Goal: Contribute content: Contribute content

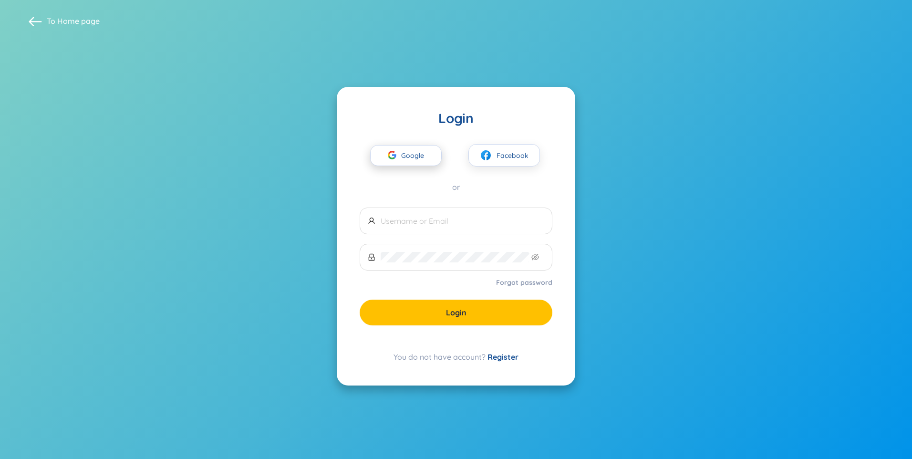
click at [420, 156] on span "Google" at bounding box center [415, 155] width 28 height 20
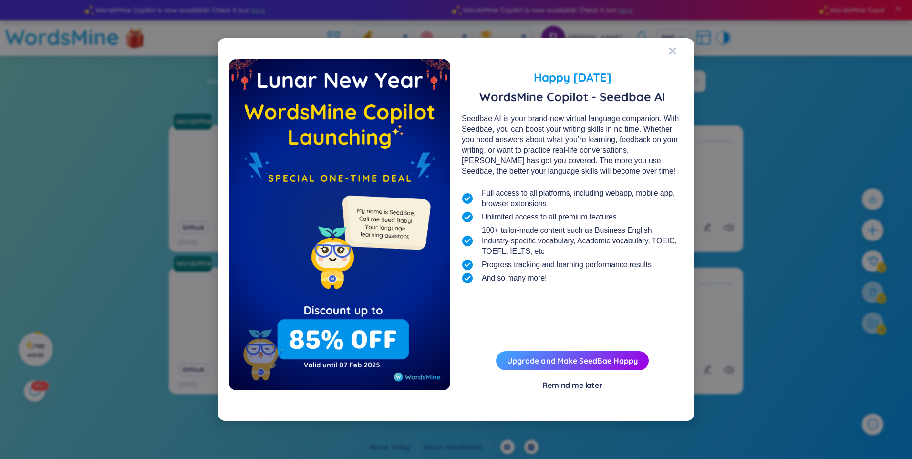
click at [560, 386] on div "Remind me later" at bounding box center [572, 385] width 60 height 10
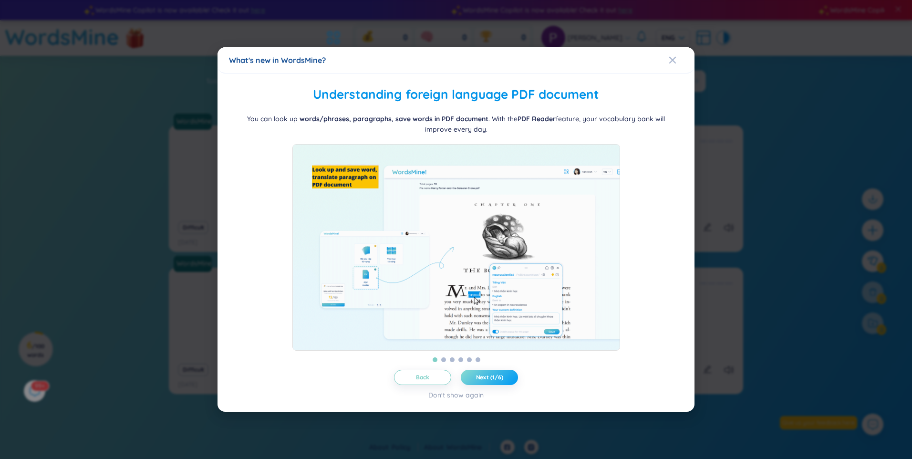
click at [499, 377] on button "Next (1/6)" at bounding box center [489, 377] width 57 height 15
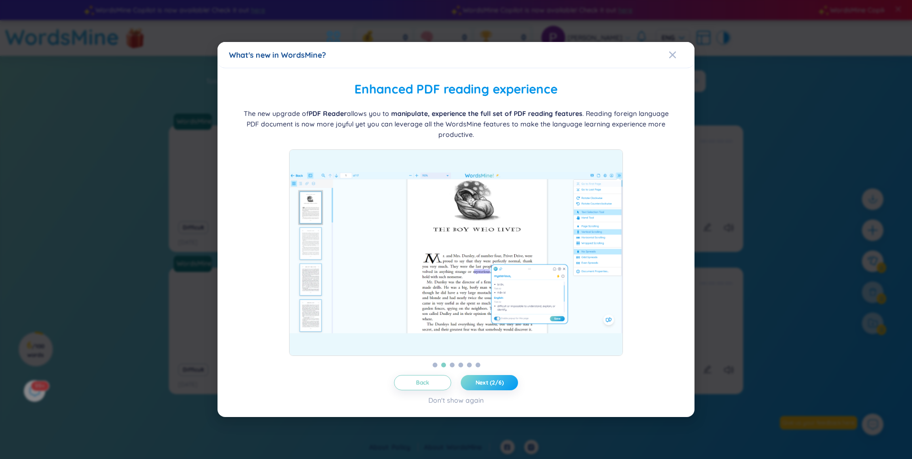
click at [491, 383] on span "Next (2/6)" at bounding box center [490, 383] width 28 height 8
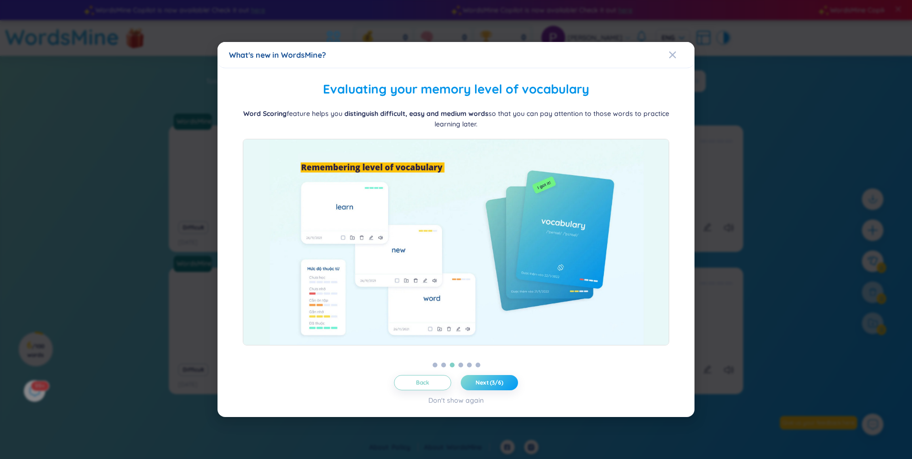
click at [491, 383] on span "Next (3/6)" at bounding box center [490, 383] width 28 height 8
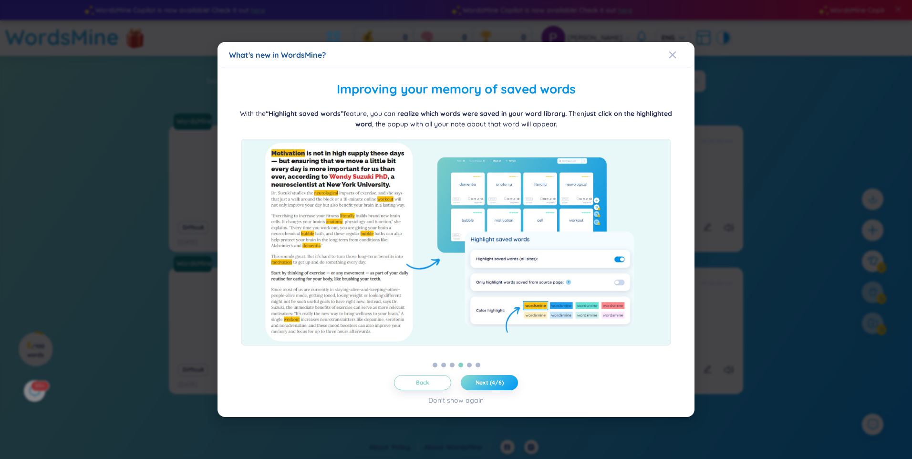
click at [491, 383] on span "Next (4/6)" at bounding box center [490, 383] width 28 height 8
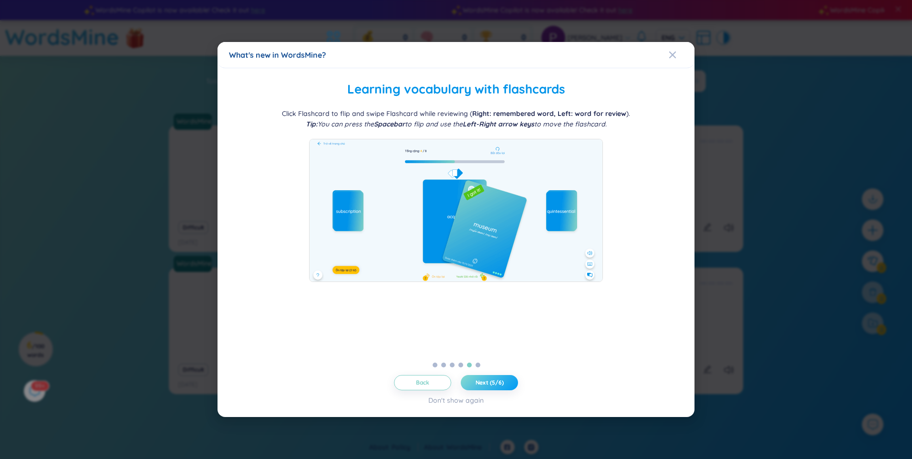
click at [492, 382] on span "Next (5/6)" at bounding box center [490, 383] width 28 height 8
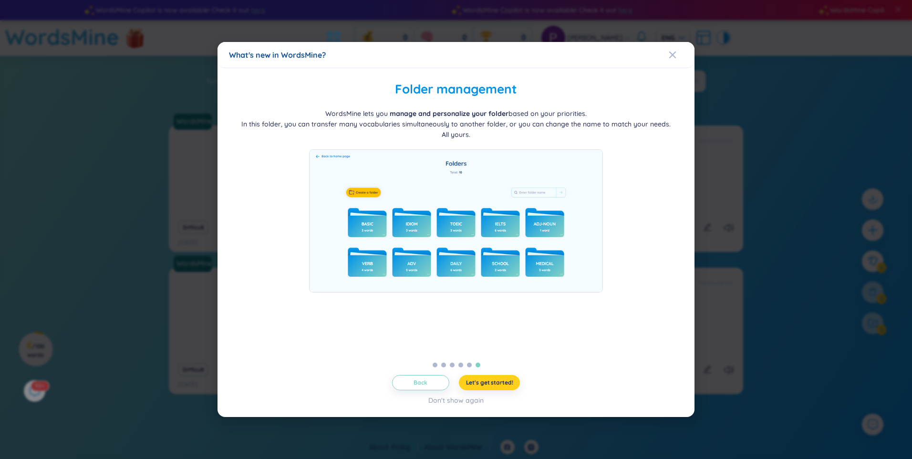
click at [497, 380] on span "Let's get started!" at bounding box center [489, 383] width 47 height 8
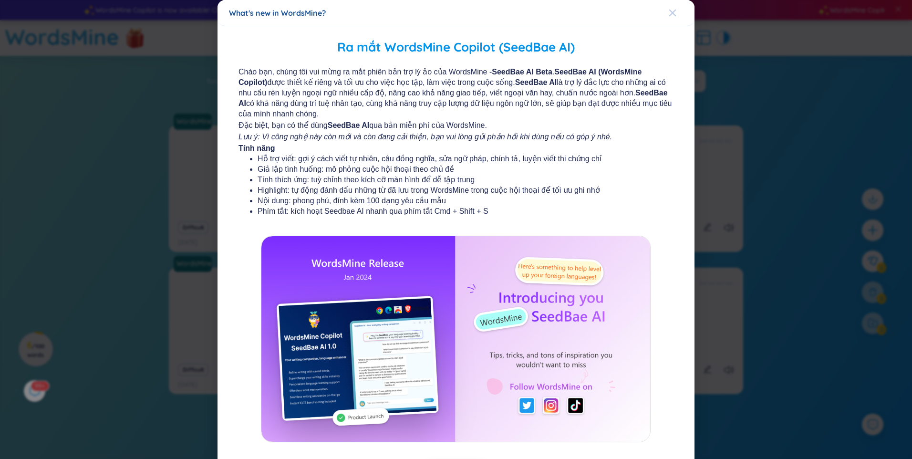
click at [669, 12] on icon "Close" at bounding box center [673, 13] width 8 height 8
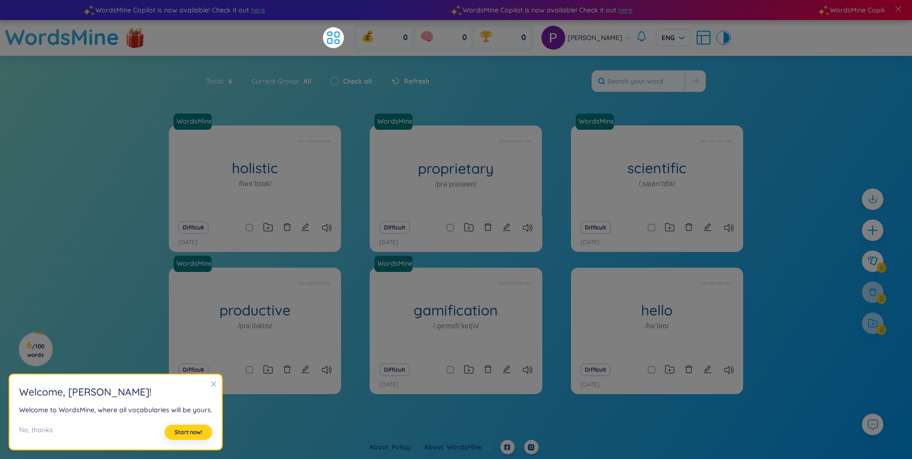
click at [186, 433] on span "Start now!" at bounding box center [189, 432] width 28 height 8
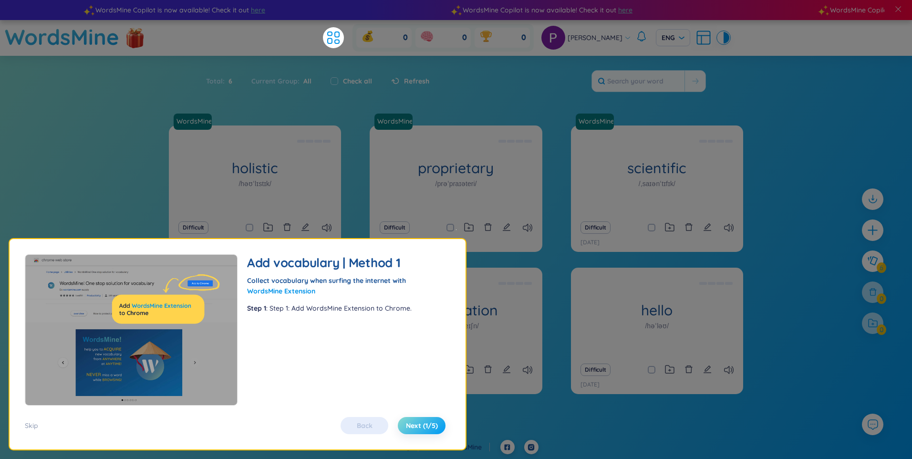
click at [416, 421] on span "Next (1/5)" at bounding box center [422, 426] width 32 height 10
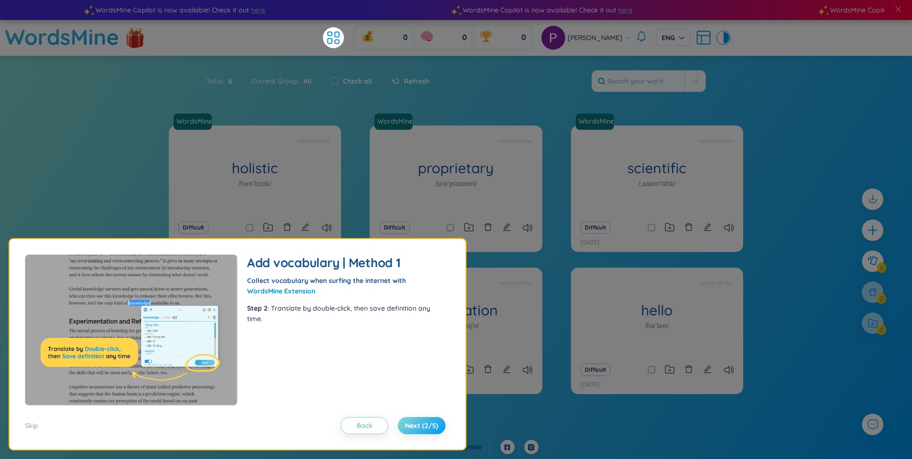
click at [414, 421] on span "Next (2/5)" at bounding box center [421, 426] width 33 height 10
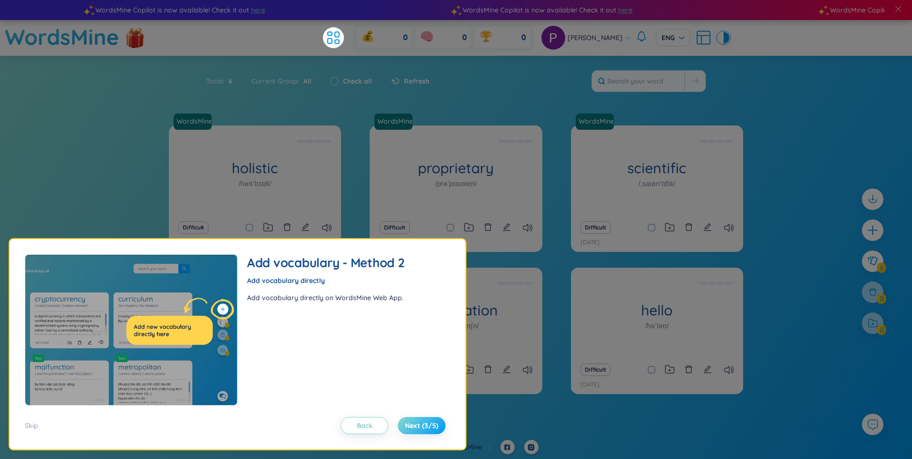
click at [423, 420] on button "Next (3/5)" at bounding box center [422, 425] width 48 height 17
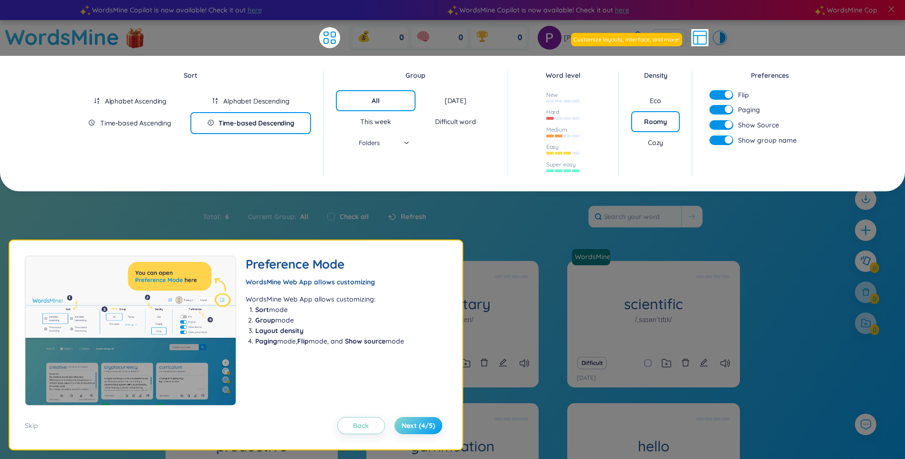
click at [420, 427] on span "Next (4/5)" at bounding box center [418, 426] width 33 height 10
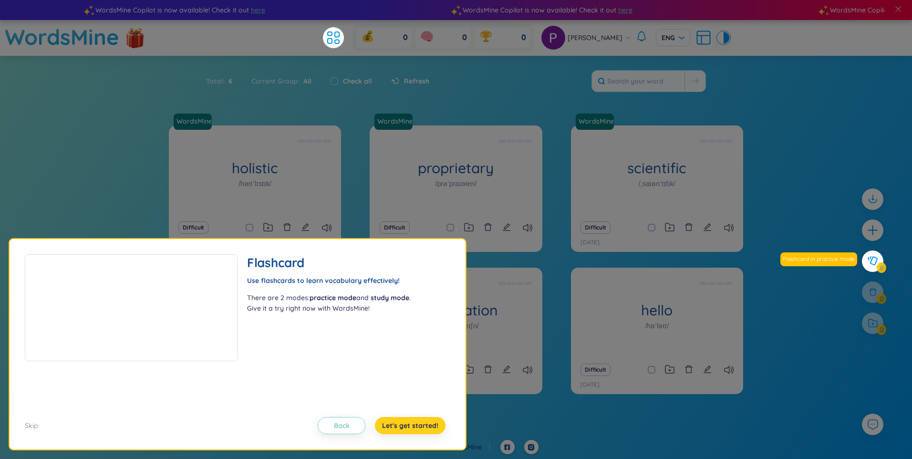
click at [421, 424] on span "Let's get started!" at bounding box center [410, 426] width 56 height 10
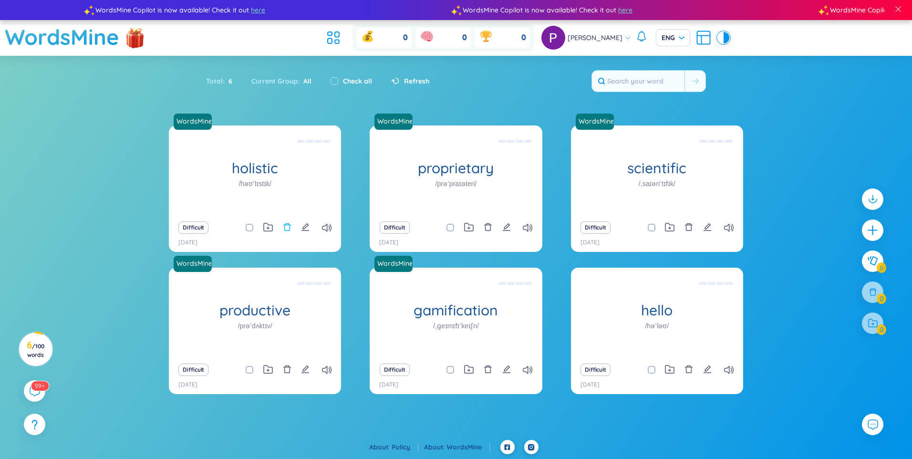
click at [284, 227] on icon "delete" at bounding box center [286, 227] width 7 height 8
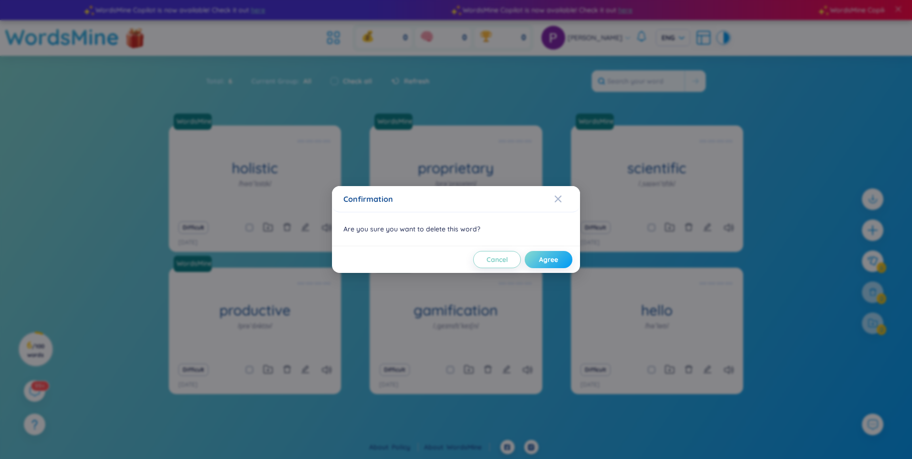
click at [549, 257] on span "Agree" at bounding box center [548, 260] width 19 height 10
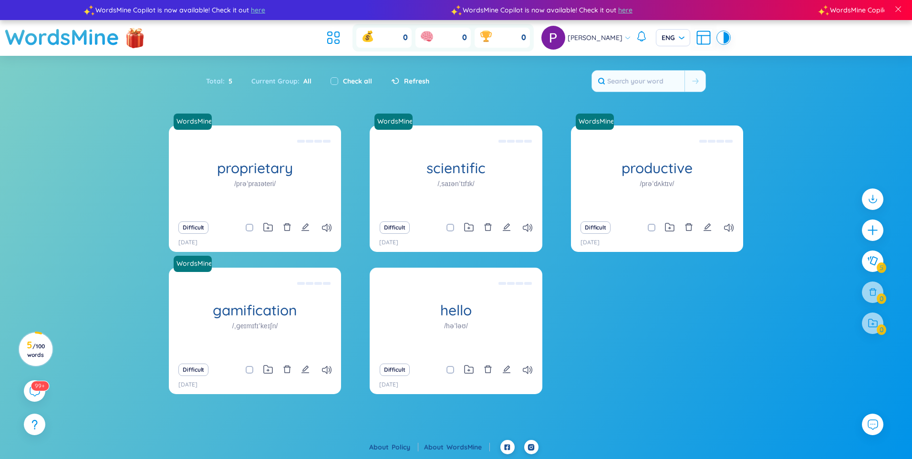
click at [328, 80] on div "Check all" at bounding box center [351, 81] width 61 height 20
click at [331, 82] on input "checkbox" at bounding box center [335, 81] width 8 height 8
checkbox input "true"
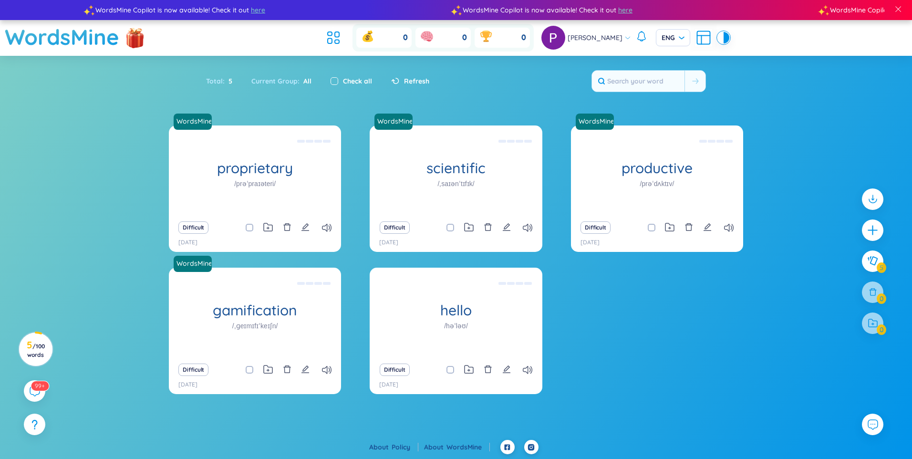
checkbox input "true"
drag, startPoint x: 642, startPoint y: 179, endPoint x: 581, endPoint y: 324, distance: 156.7
click at [581, 324] on div "WordsMine proprietary /prəˈpraɪəteri/ Độc quyền Eg: The company developed a pro…" at bounding box center [456, 265] width 574 height 280
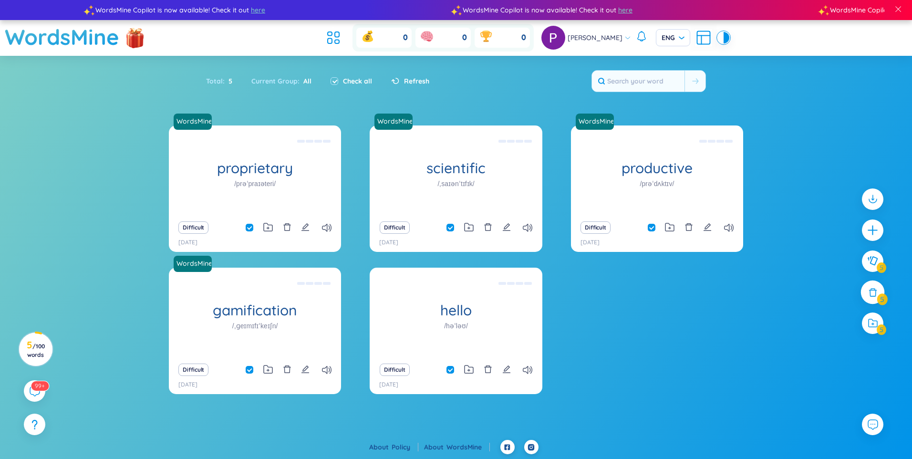
click at [871, 288] on icon at bounding box center [873, 292] width 8 height 8
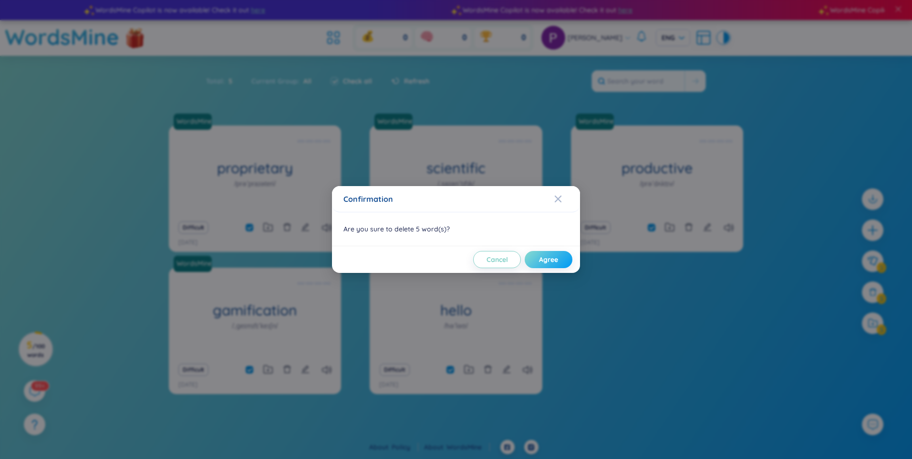
click at [544, 257] on span "Agree" at bounding box center [548, 260] width 19 height 10
checkbox input "false"
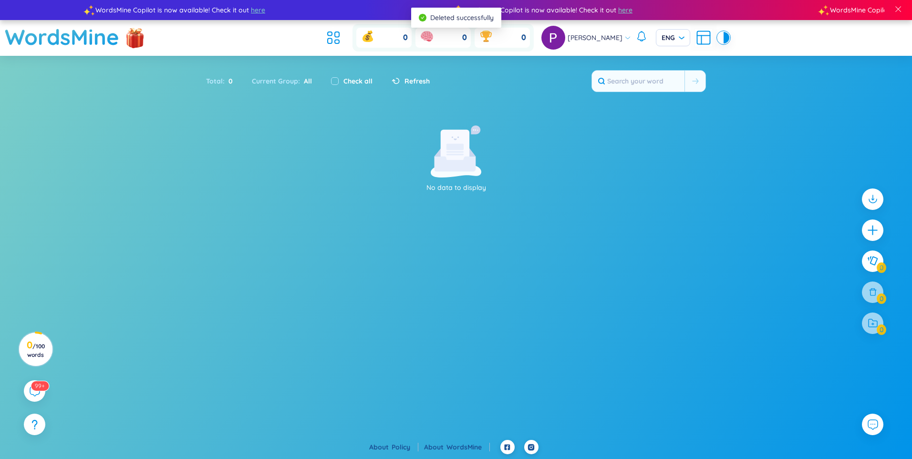
click at [701, 108] on section "Sort Alphabet Ascending Alphabet Descending Time-based Ascending Time-based Des…" at bounding box center [456, 228] width 912 height 345
click at [459, 68] on div "Total : 0 Current Group : All Check all Refresh" at bounding box center [455, 85] width 595 height 41
click at [722, 354] on section "No data to display" at bounding box center [456, 262] width 912 height 275
click at [642, 83] on input "text" at bounding box center [638, 81] width 93 height 21
click at [637, 87] on input "text" at bounding box center [638, 81] width 93 height 21
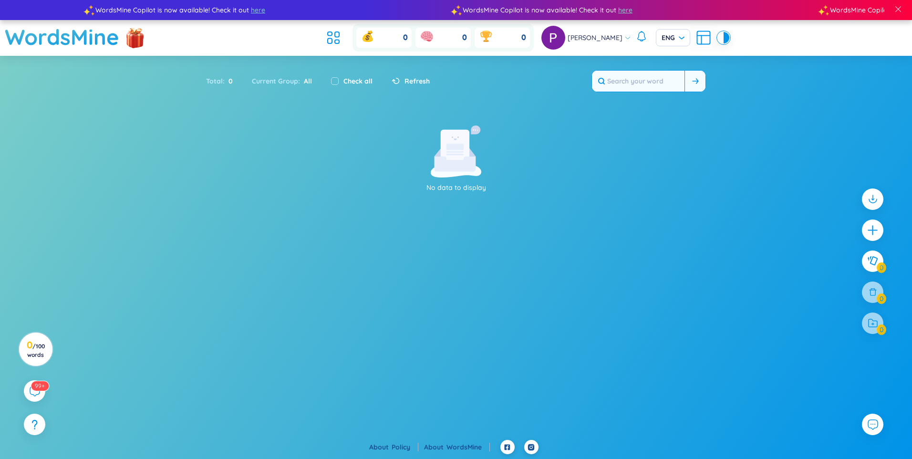
paste input "perched"
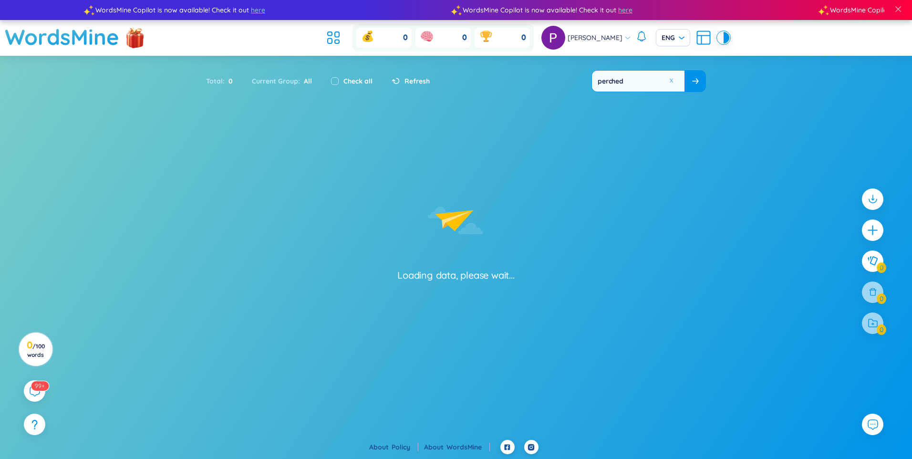
type input "perched"
click at [698, 80] on icon at bounding box center [695, 81] width 6 height 6
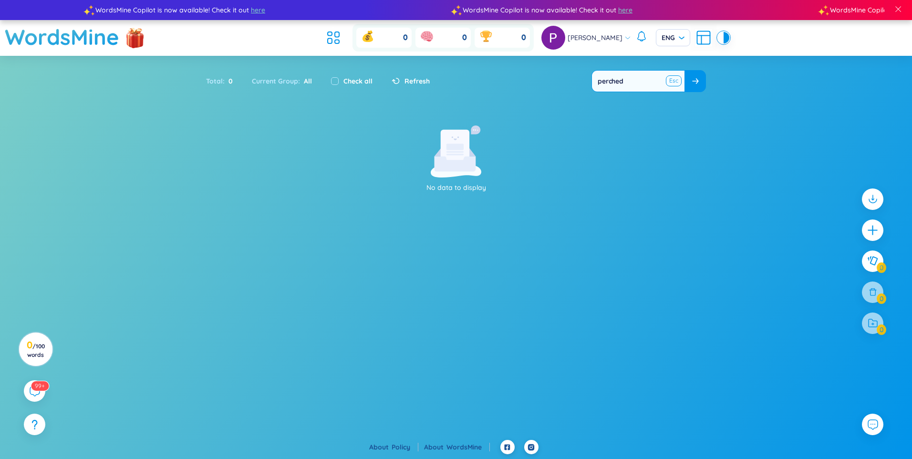
click at [673, 82] on button at bounding box center [673, 81] width 14 height 12
click at [871, 233] on icon "plus" at bounding box center [872, 230] width 13 height 13
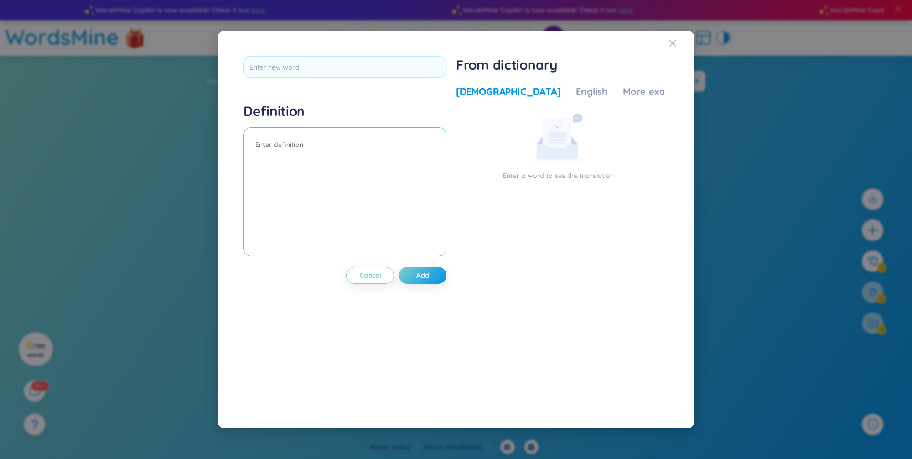
click at [272, 137] on textarea at bounding box center [344, 191] width 203 height 129
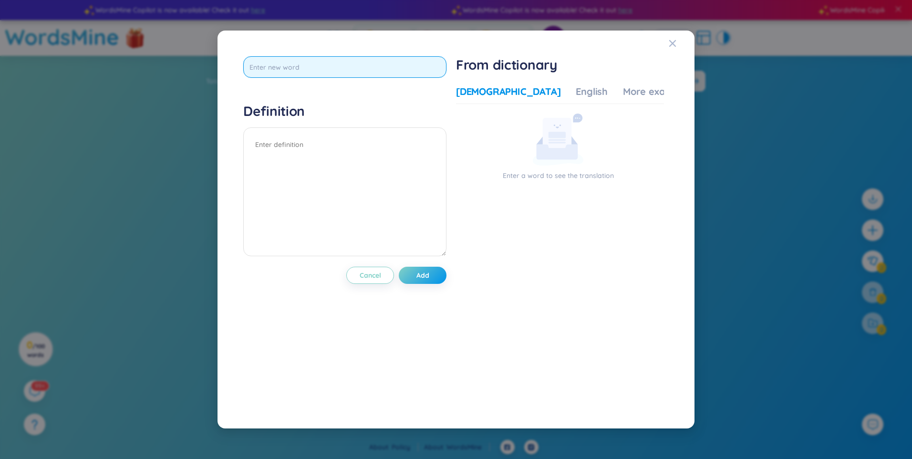
click at [275, 69] on input "text" at bounding box center [344, 66] width 203 height 21
paste input "perched"
type input "perched"
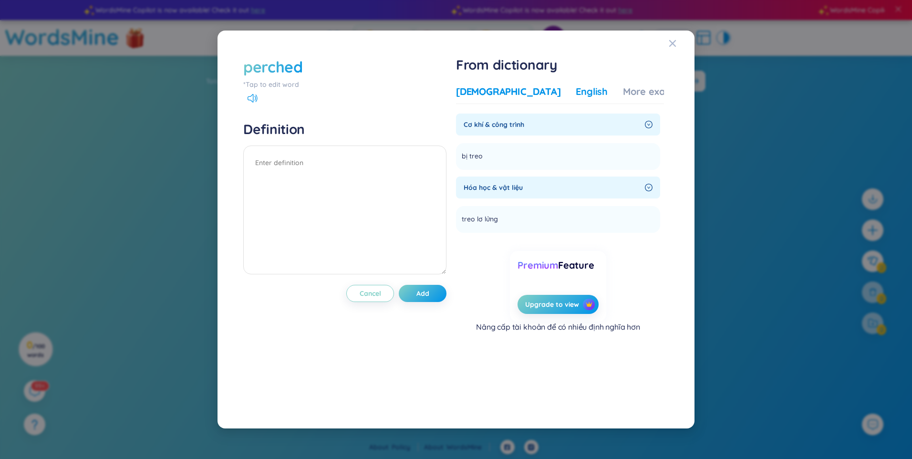
click at [576, 92] on div "English" at bounding box center [592, 91] width 32 height 13
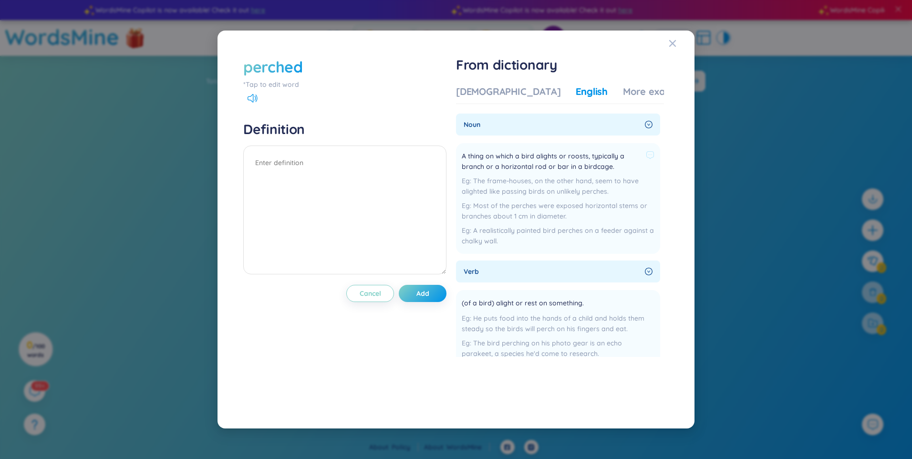
click at [566, 156] on span "A thing on which a bird alights or roosts, typically a branch or a horizontal r…" at bounding box center [552, 161] width 180 height 21
click at [536, 156] on span "A thing on which a bird alights or roosts, typically a branch or a horizontal r…" at bounding box center [552, 161] width 180 height 21
drag, startPoint x: 468, startPoint y: 157, endPoint x: 548, endPoint y: 167, distance: 80.8
click at [548, 167] on span "A thing on which a bird alights or roosts, typically a branch or a horizontal r…" at bounding box center [552, 161] width 180 height 21
drag, startPoint x: 548, startPoint y: 167, endPoint x: 524, endPoint y: 189, distance: 32.4
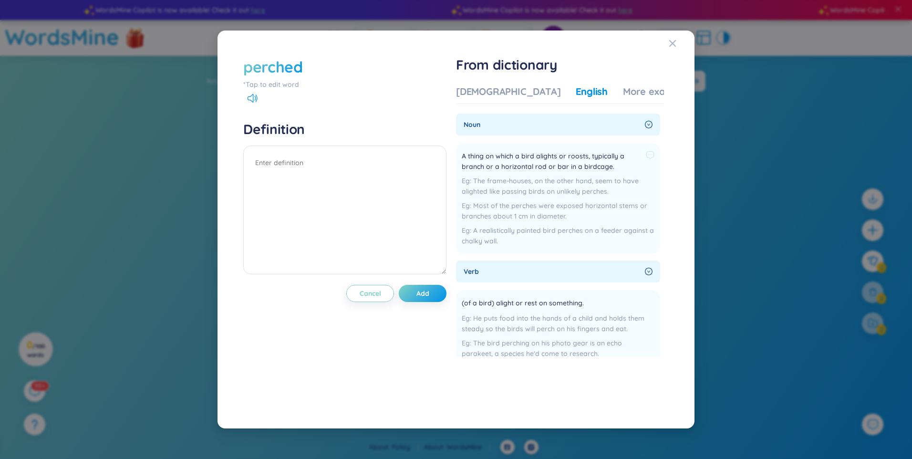
click at [527, 188] on div "The frame-houses, on the other hand, seem to have alighted like passing birds o…" at bounding box center [558, 186] width 193 height 21
click at [498, 191] on div "The frame-houses, on the other hand, seem to have alighted like passing birds o…" at bounding box center [558, 186] width 193 height 21
drag, startPoint x: 526, startPoint y: 303, endPoint x: 582, endPoint y: 304, distance: 56.3
click at [582, 304] on span "(of a bird) alight or rest on something." at bounding box center [523, 303] width 122 height 11
copy span "rest on something"
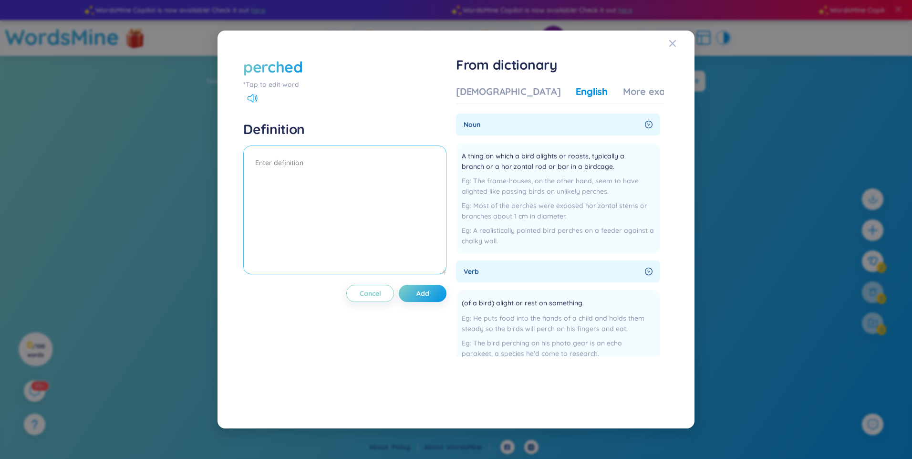
click at [295, 172] on textarea at bounding box center [344, 209] width 203 height 129
paste textarea "rest on something"
type textarea "rest on something"
click at [422, 295] on span "Add" at bounding box center [422, 294] width 13 height 10
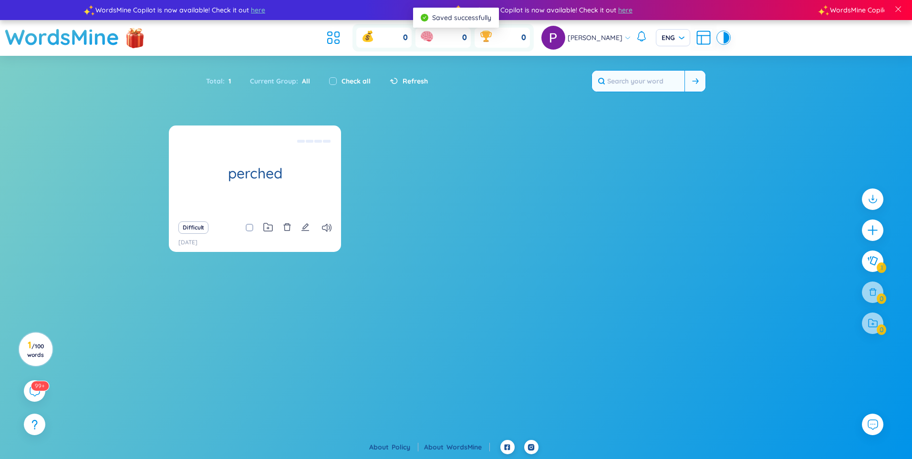
click at [384, 254] on div "perched rest on something Difficult 26/8/2025" at bounding box center [456, 194] width 574 height 138
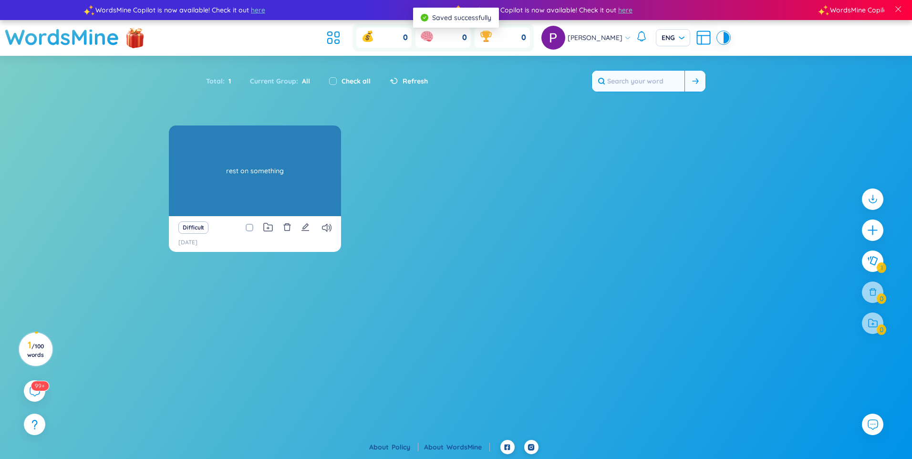
click at [276, 168] on div "perched rest on something" at bounding box center [255, 170] width 172 height 91
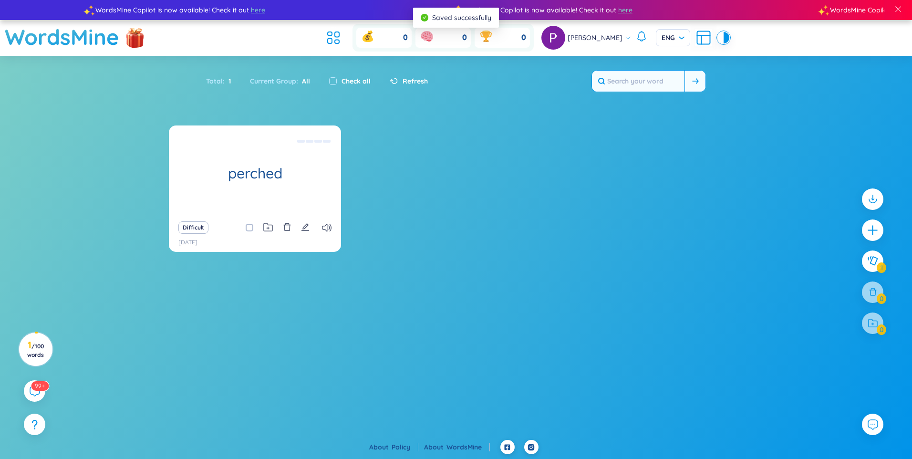
drag, startPoint x: 378, startPoint y: 188, endPoint x: 386, endPoint y: 189, distance: 8.7
click at [378, 188] on div "perched rest on something Difficult 26/8/2025" at bounding box center [456, 194] width 574 height 138
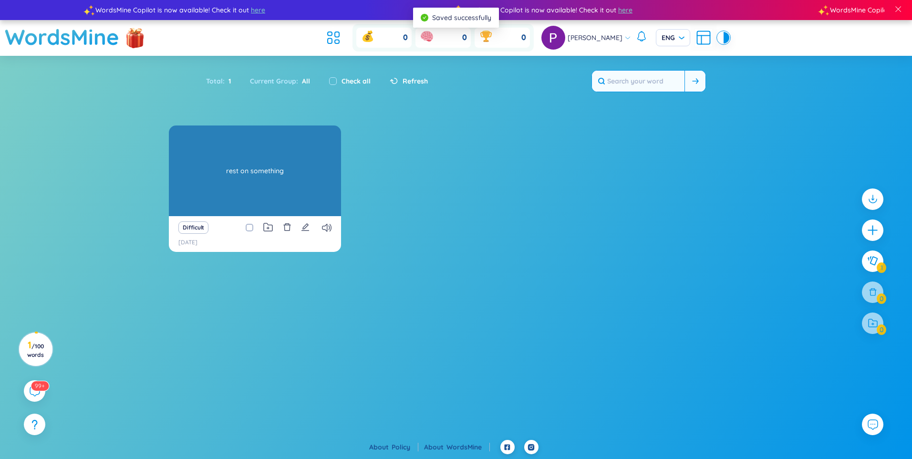
click at [289, 179] on div "perched rest on something" at bounding box center [255, 170] width 172 height 91
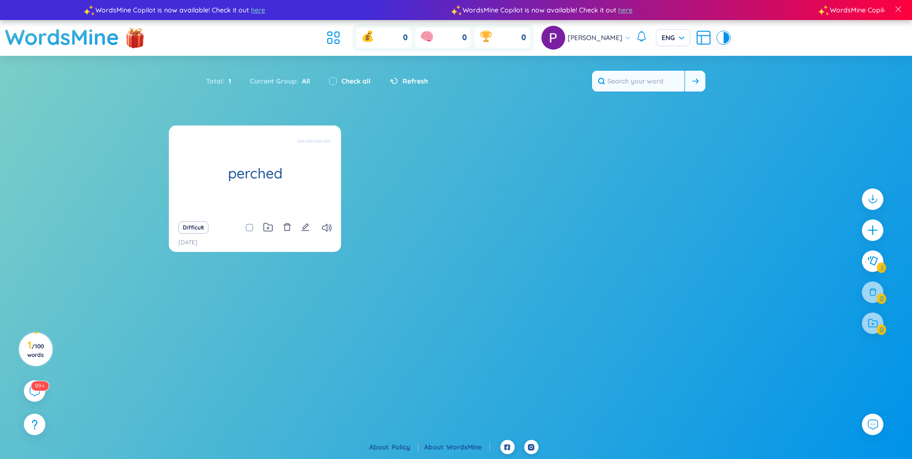
click at [455, 196] on div "perched rest on something Difficult 26/8/2025" at bounding box center [456, 194] width 574 height 138
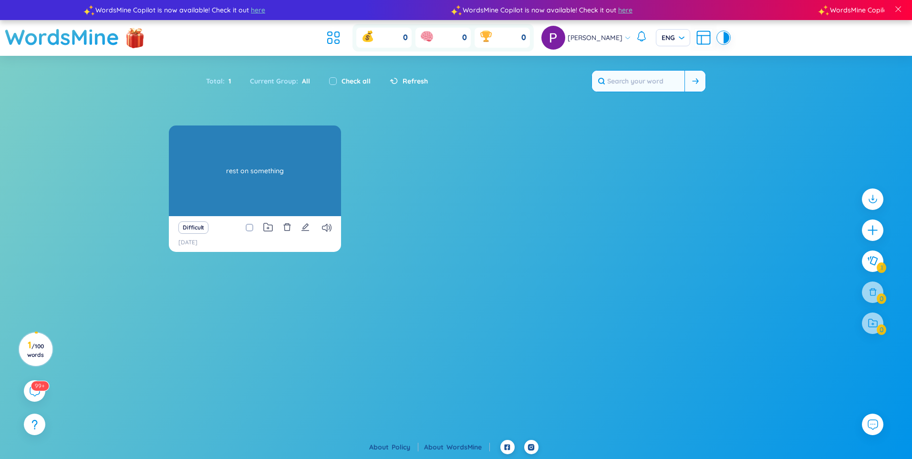
click at [247, 194] on div "rest on something" at bounding box center [255, 171] width 163 height 86
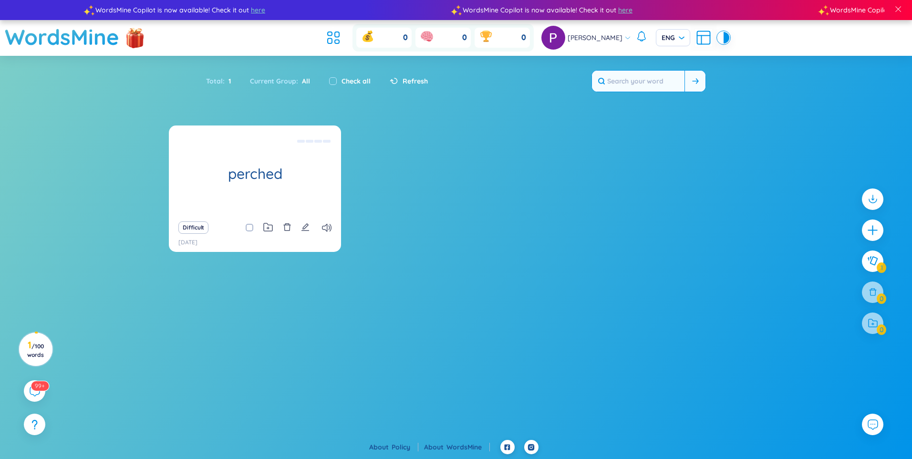
click at [229, 250] on div "Difficult 26/8/2025" at bounding box center [255, 234] width 172 height 36
click at [452, 245] on div "perched rest on something Difficult 26/8/2025" at bounding box center [456, 194] width 574 height 138
click at [613, 42] on span "[PERSON_NAME]" at bounding box center [595, 37] width 55 height 10
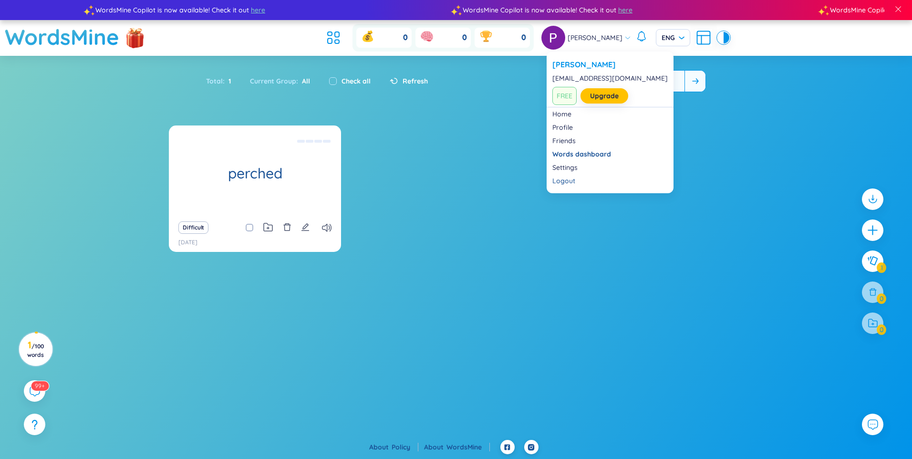
click at [467, 150] on div "perched rest on something Difficult 26/8/2025" at bounding box center [456, 194] width 574 height 138
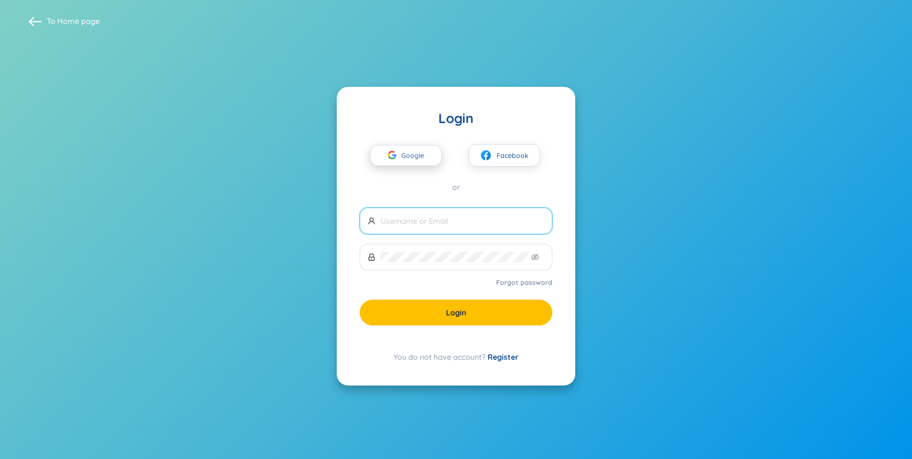
click at [433, 155] on button "Google" at bounding box center [406, 155] width 72 height 21
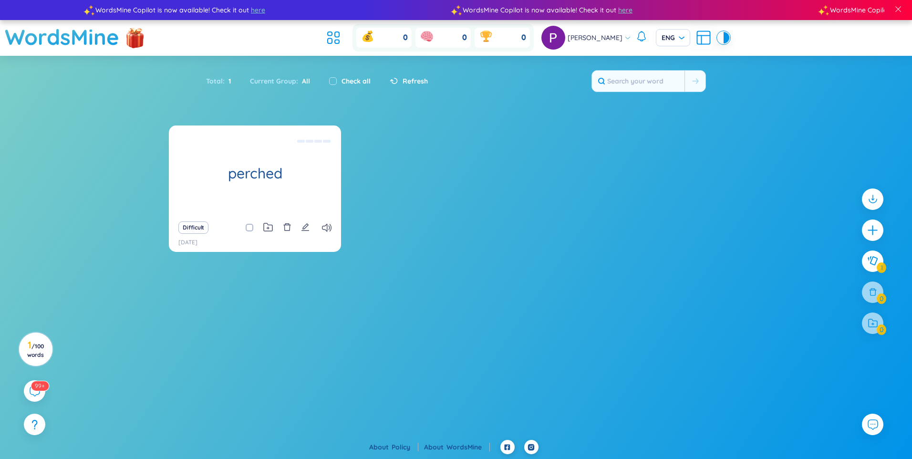
click at [859, 63] on section "Sort Alphabet Ascending Alphabet Descending Time-based Ascending Time-based Des…" at bounding box center [456, 228] width 912 height 345
